Goal: Task Accomplishment & Management: Complete application form

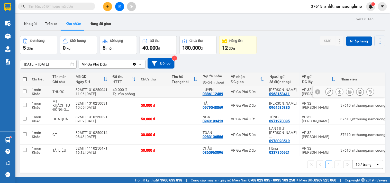
click at [25, 91] on input "checkbox" at bounding box center [25, 91] width 4 height 4
checkbox input "true"
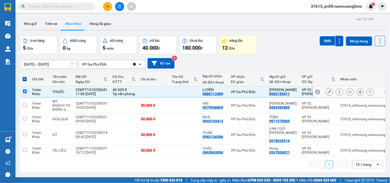
click at [328, 91] on icon at bounding box center [330, 92] width 4 height 4
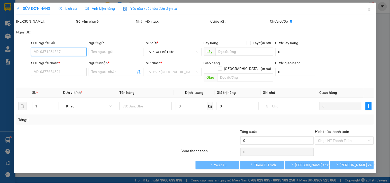
type input "0963153411"
type input "[PERSON_NAME]"
type input "0886112489"
type input "LUYẾN"
type input "40.000"
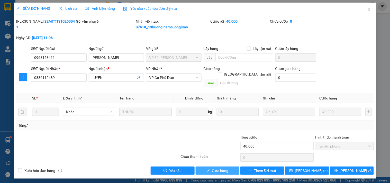
click at [230, 167] on button "Giao hàng" at bounding box center [218, 171] width 44 height 8
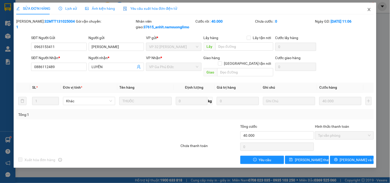
click at [371, 10] on icon "close" at bounding box center [369, 9] width 4 height 4
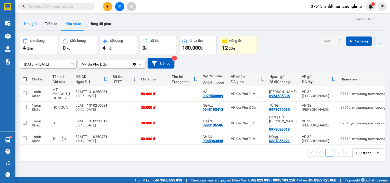
click at [31, 24] on button "Kho gửi" at bounding box center [30, 23] width 21 height 12
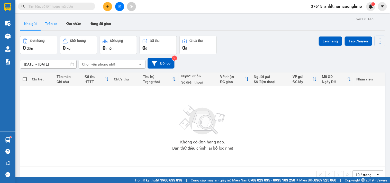
click at [46, 24] on button "Trên xe" at bounding box center [51, 23] width 21 height 12
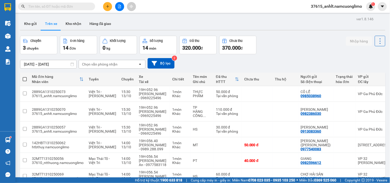
click at [283, 53] on div "Chuyến 3 chuyến Đơn hàng 14 đơn Khối lượng 0 kg Số lượng 14 món Đã thu 320.000 …" at bounding box center [202, 45] width 365 height 19
